Goal: Check status: Check status

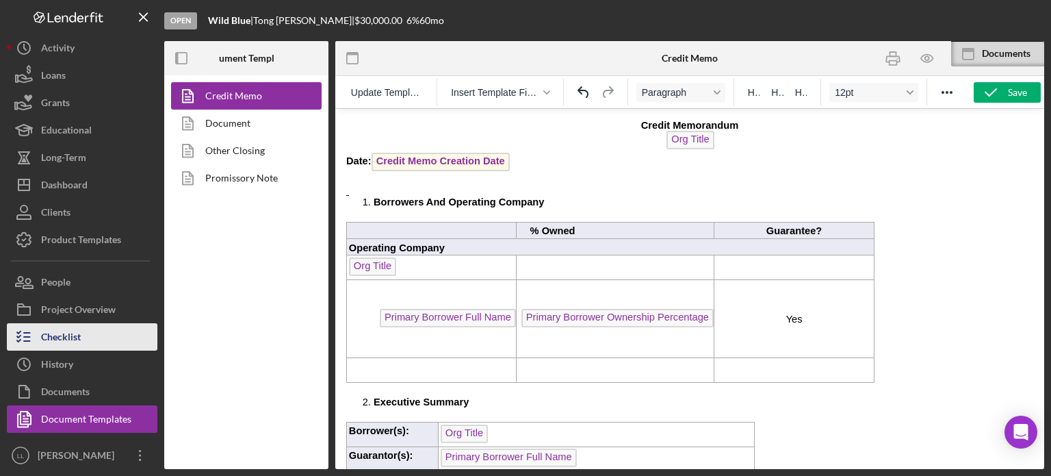
click at [81, 331] on button "Checklist" at bounding box center [82, 336] width 151 height 27
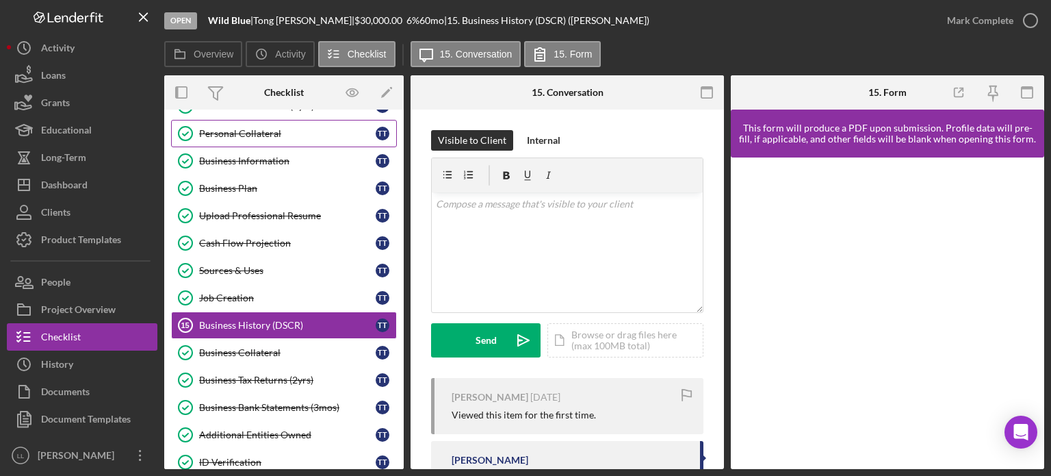
scroll to position [248, 0]
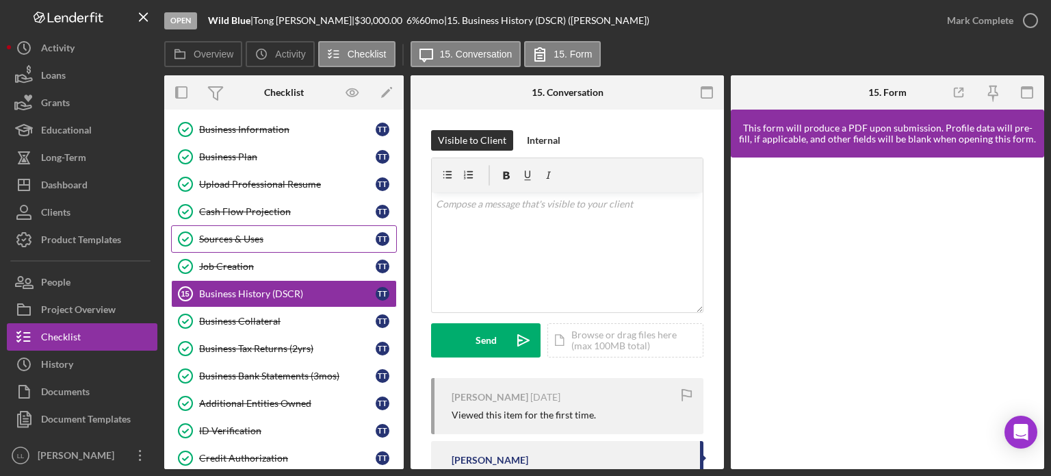
click at [291, 235] on div "Sources & Uses" at bounding box center [287, 238] width 177 height 11
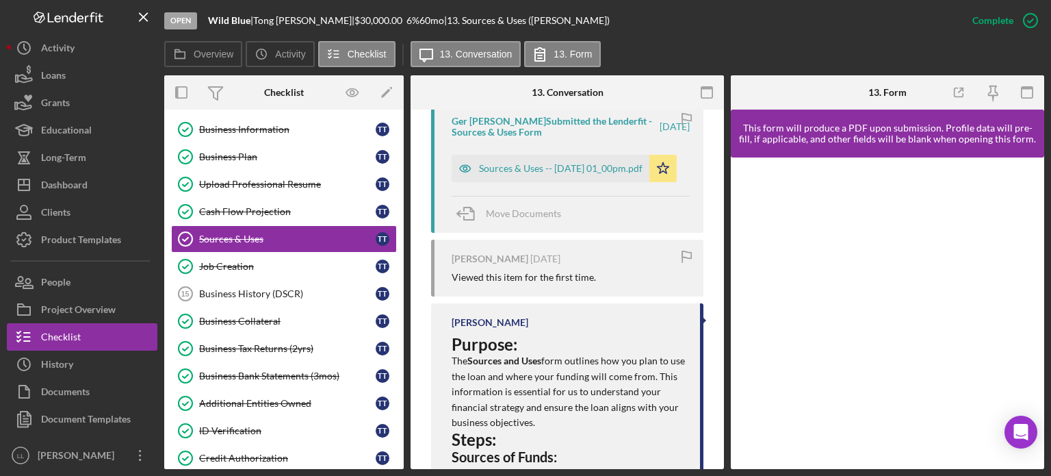
scroll to position [547, 0]
click at [550, 155] on div "Sources & Uses -- [DATE] 01_00pm.pdf" at bounding box center [551, 168] width 198 height 27
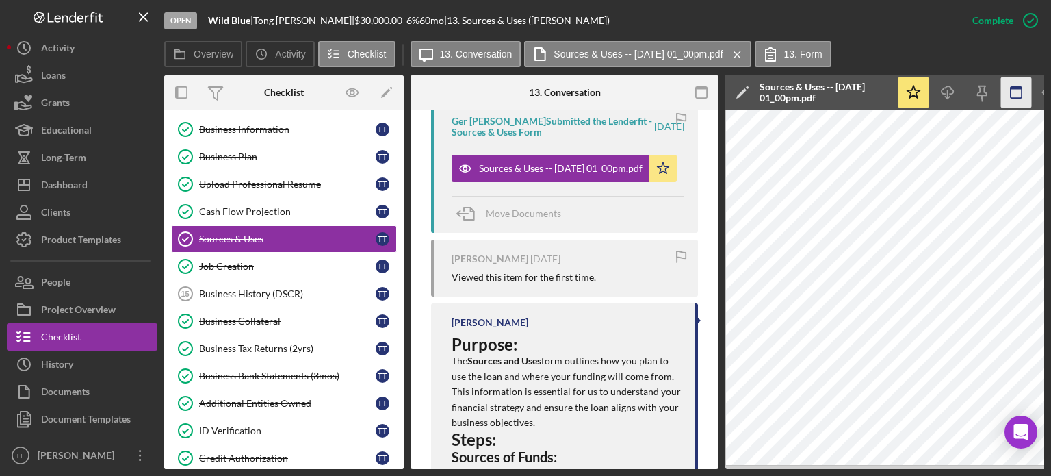
click at [1005, 92] on icon "button" at bounding box center [1016, 92] width 31 height 31
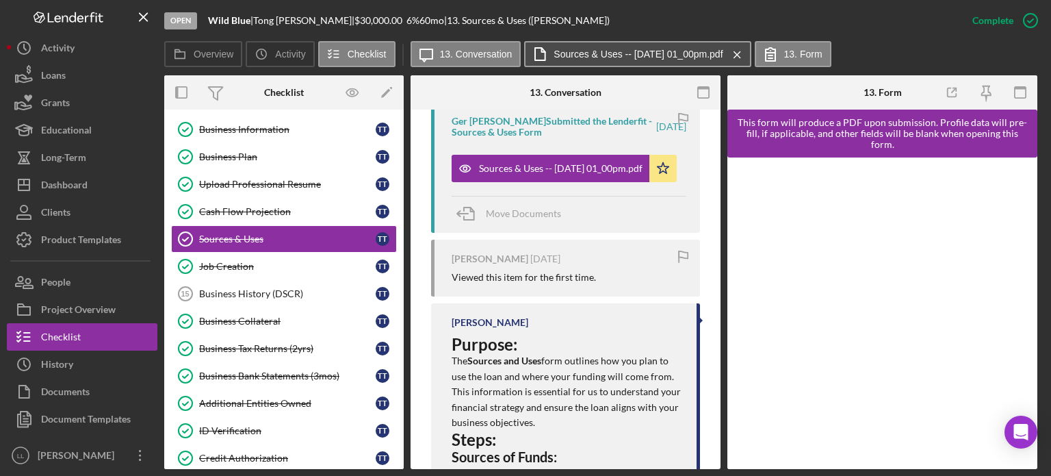
click at [677, 42] on button "Sources & Uses -- 2025-07-14 01_00pm.pdf Icon/Menu Close" at bounding box center [637, 54] width 226 height 26
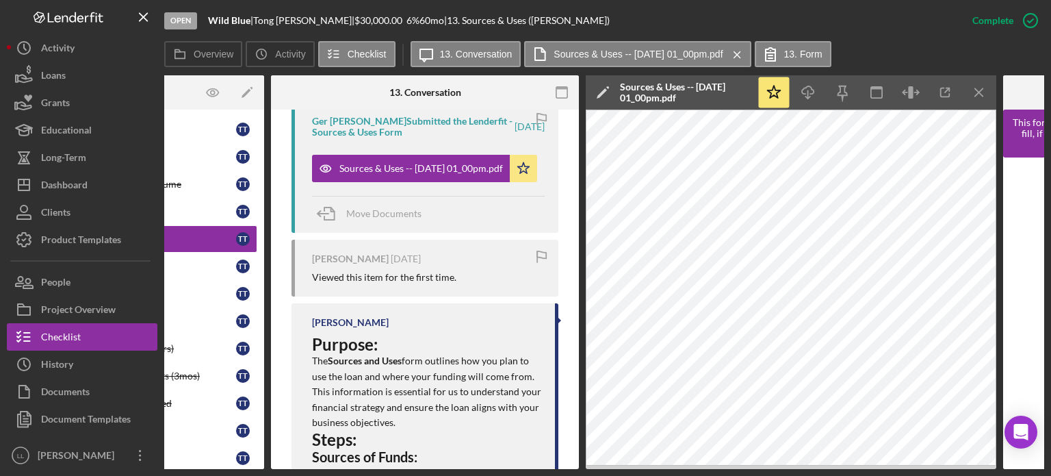
scroll to position [0, 151]
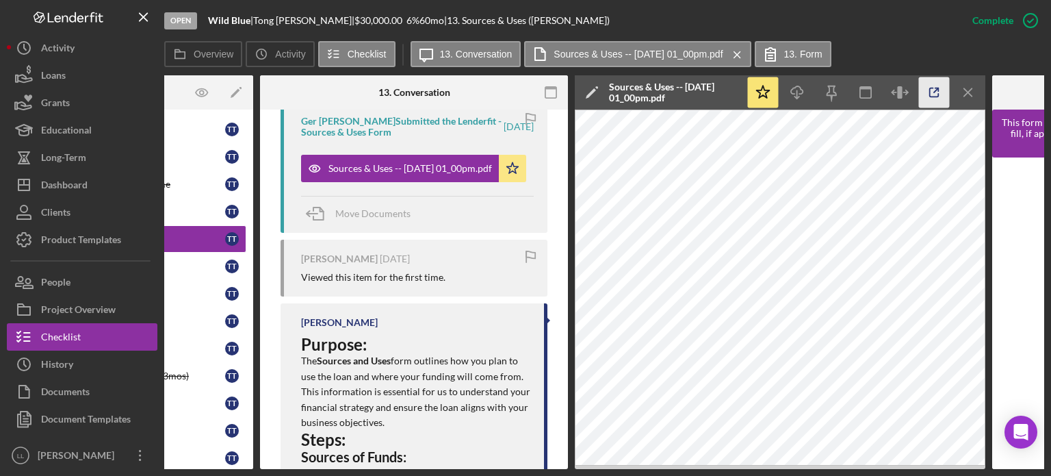
click at [930, 94] on icon "button" at bounding box center [934, 92] width 9 height 9
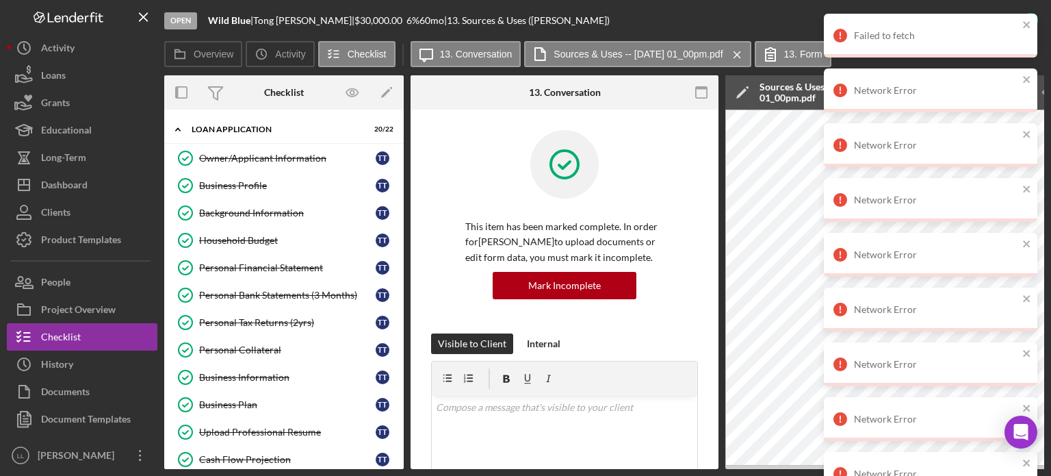
scroll to position [230, 0]
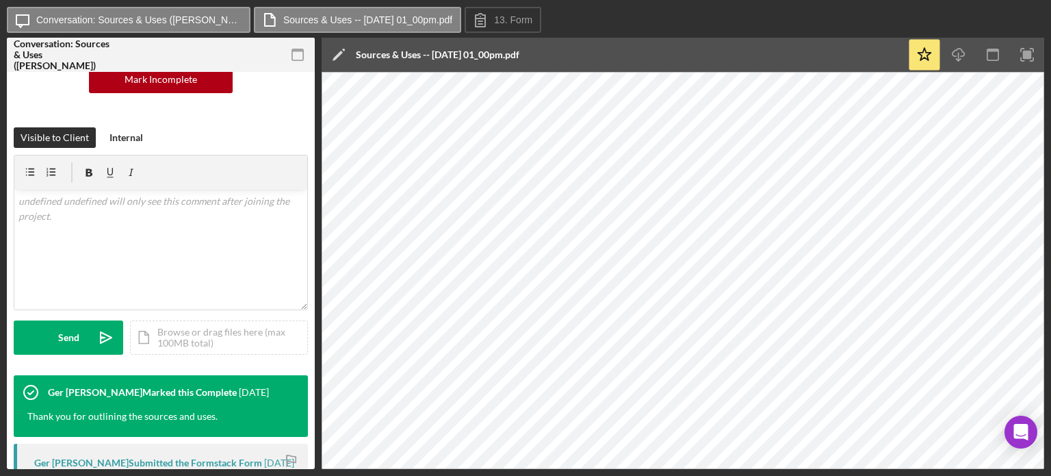
scroll to position [156, 0]
